Goal: Task Accomplishment & Management: Manage account settings

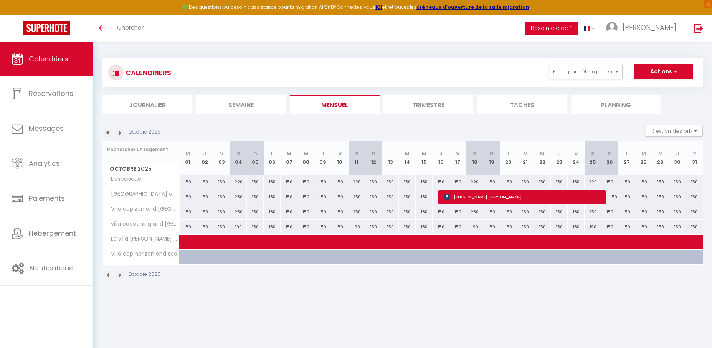
click at [63, 49] on link "Calendriers" at bounding box center [46, 59] width 93 height 35
click at [62, 49] on link "Calendriers" at bounding box center [46, 59] width 93 height 35
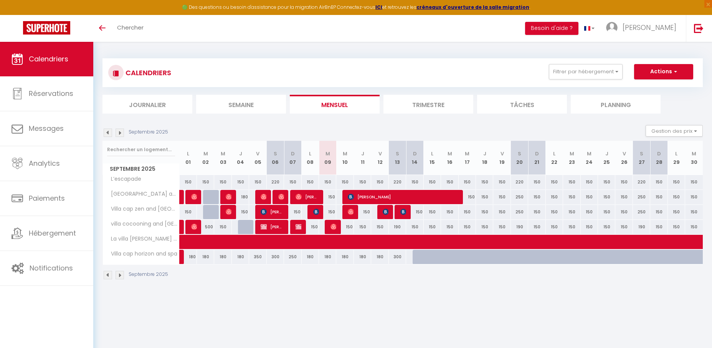
click at [347, 212] on div at bounding box center [350, 212] width 17 height 15
click at [350, 210] on img at bounding box center [351, 212] width 6 height 6
select select "OK"
select select "0"
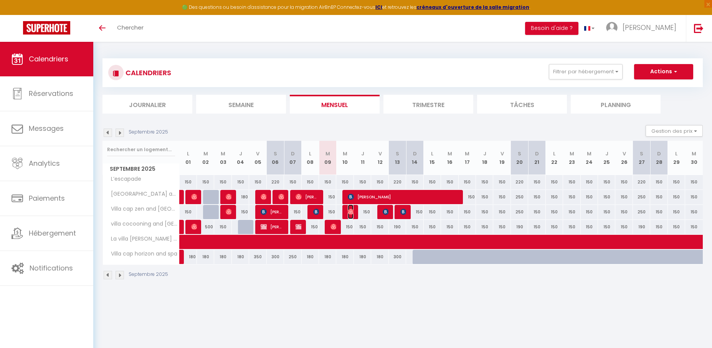
select select "1"
select select
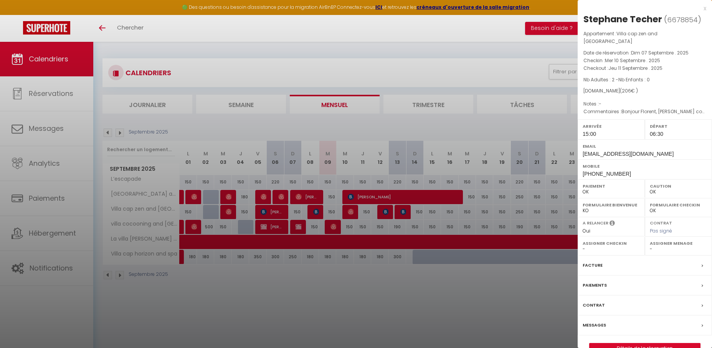
click at [706, 9] on div "x Stephane Techer ( 6678854 ) Appartement : Villa cap zen and spa Date de réser…" at bounding box center [644, 182] width 134 height 365
click at [704, 7] on div "x" at bounding box center [641, 8] width 129 height 9
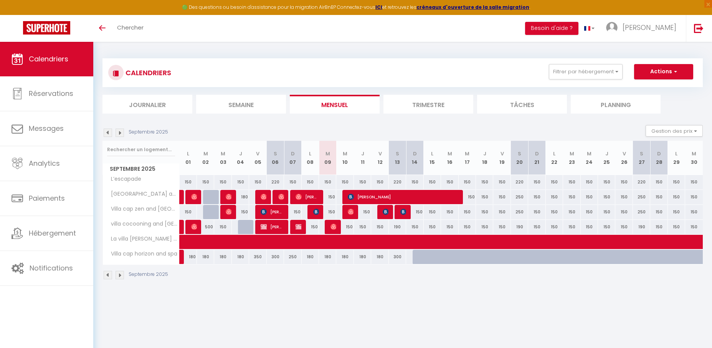
click at [320, 213] on div "150" at bounding box center [327, 212] width 17 height 14
type input "150"
type input "[DATE] Septembre 2025"
type input "Mer 10 Septembre 2025"
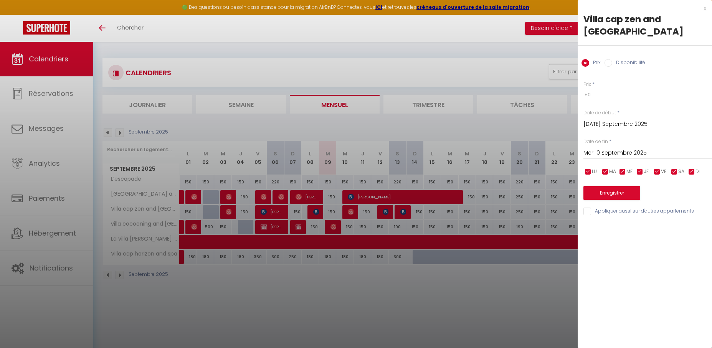
click at [706, 8] on div "x Villa cap zen and spa Prix Disponibilité Prix * 150 Statut * Disponible Indis…" at bounding box center [644, 112] width 134 height 224
click at [704, 9] on div "x" at bounding box center [641, 8] width 129 height 9
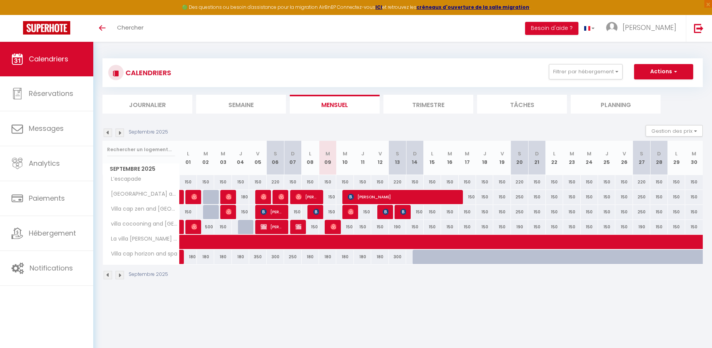
click at [312, 213] on div at bounding box center [315, 212] width 17 height 15
click at [314, 210] on img at bounding box center [316, 212] width 6 height 6
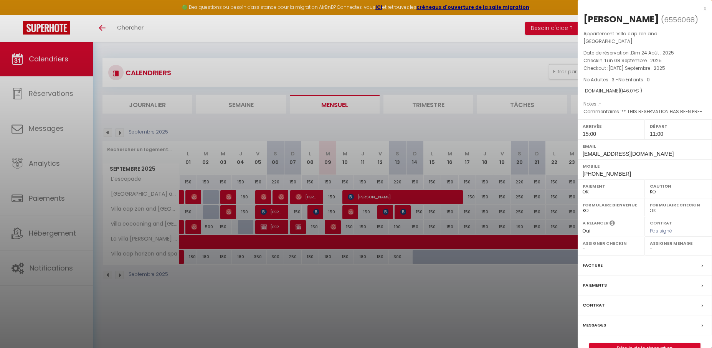
click at [704, 8] on div "x" at bounding box center [641, 8] width 129 height 9
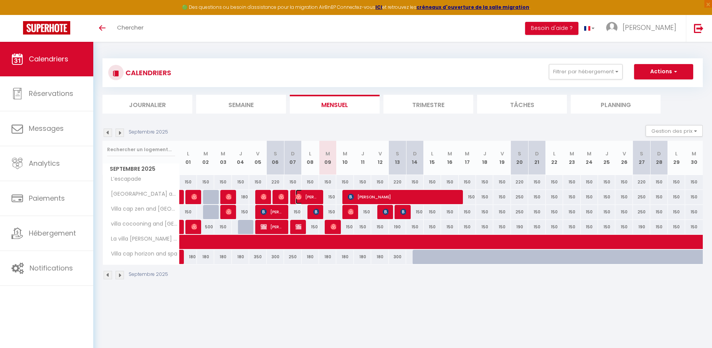
click at [313, 192] on span "[PERSON_NAME]" at bounding box center [306, 197] width 23 height 15
select select "OK"
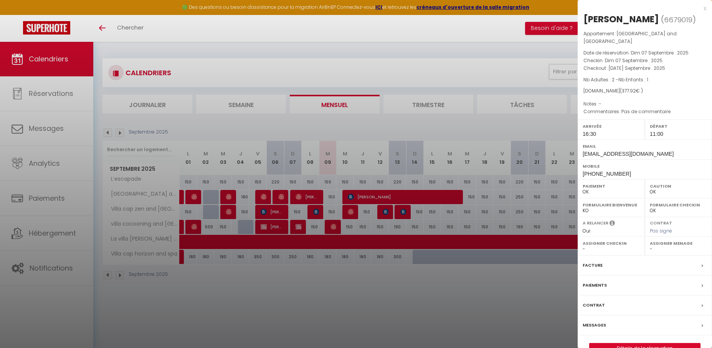
click at [705, 9] on div "x" at bounding box center [641, 8] width 129 height 9
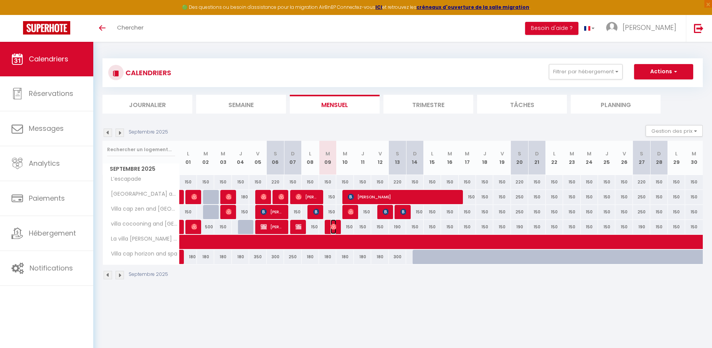
click at [336, 228] on img at bounding box center [333, 227] width 6 height 6
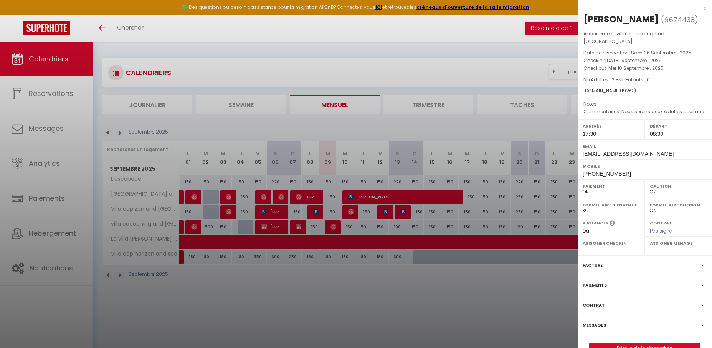
click at [704, 11] on div "x" at bounding box center [641, 8] width 129 height 9
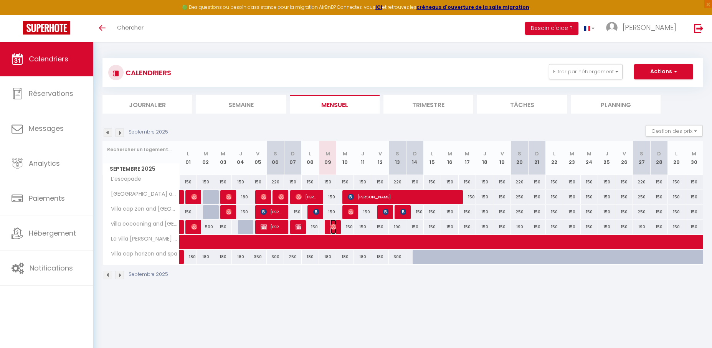
click at [332, 227] on img at bounding box center [333, 227] width 6 height 6
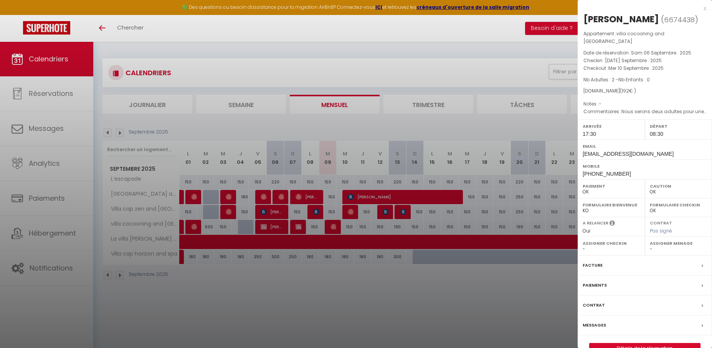
click at [700, 7] on div "x" at bounding box center [641, 8] width 129 height 9
